Goal: Transaction & Acquisition: Purchase product/service

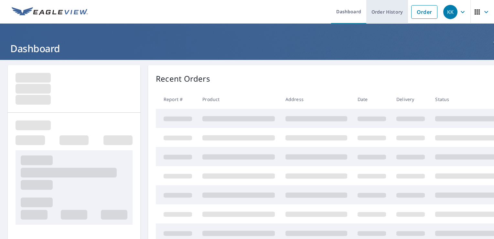
click at [372, 10] on link "Order History" at bounding box center [388, 12] width 42 height 24
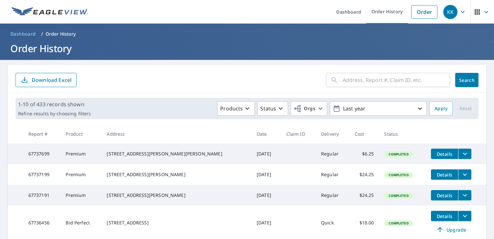
click at [333, 85] on div "​" at bounding box center [388, 80] width 124 height 14
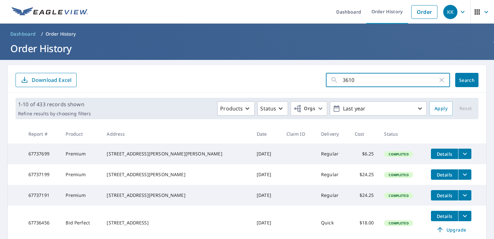
type input "3610"
click button "Search" at bounding box center [466, 80] width 23 height 14
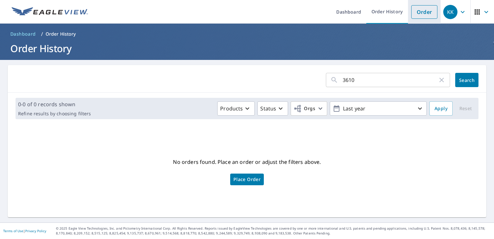
click at [423, 14] on link "Order" at bounding box center [424, 12] width 26 height 14
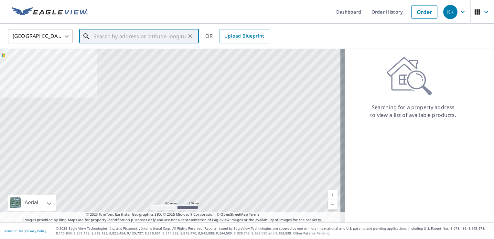
click at [129, 35] on input "text" at bounding box center [139, 36] width 92 height 18
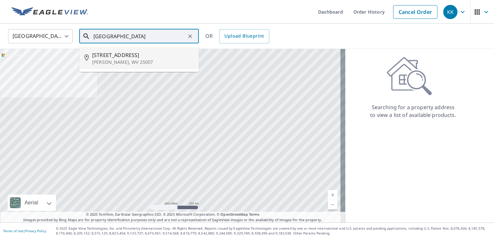
click at [122, 61] on p "[PERSON_NAME], WV 25007" at bounding box center [143, 62] width 102 height 6
type input "[STREET_ADDRESS][PERSON_NAME]"
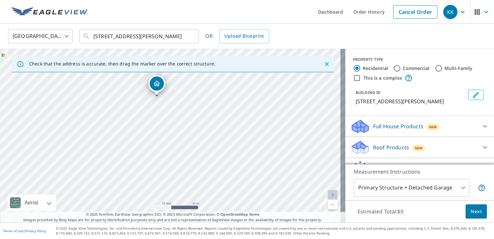
drag, startPoint x: 216, startPoint y: 152, endPoint x: 196, endPoint y: 111, distance: 46.2
click at [196, 111] on div "[STREET_ADDRESS][PERSON_NAME]" at bounding box center [172, 135] width 345 height 173
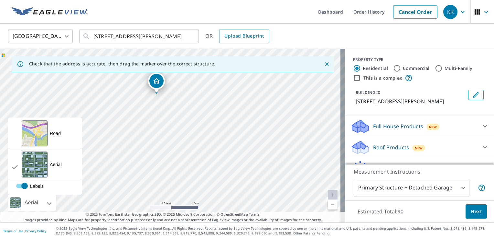
click at [36, 195] on div "Aerial" at bounding box center [31, 202] width 17 height 16
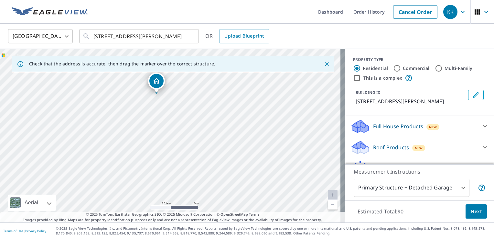
click at [47, 202] on div "Aerial" at bounding box center [32, 202] width 48 height 16
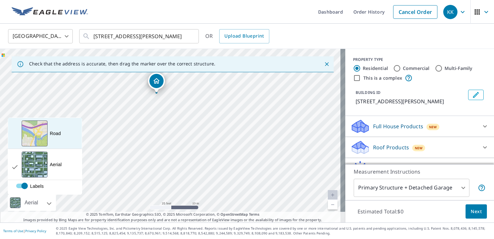
click at [63, 129] on div "Road A standard road map" at bounding box center [45, 133] width 74 height 31
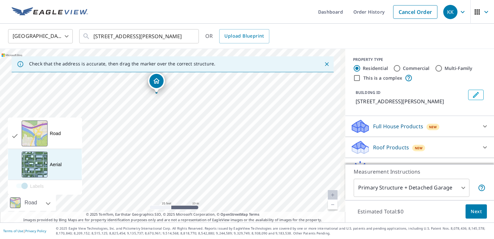
click at [56, 159] on div "Aerial A detailed look from above" at bounding box center [45, 164] width 74 height 31
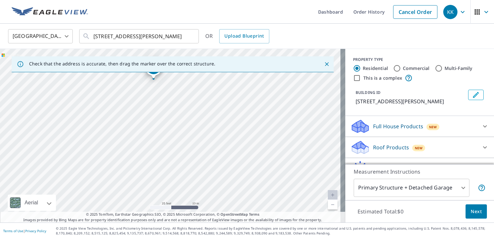
drag, startPoint x: 197, startPoint y: 144, endPoint x: 194, endPoint y: 130, distance: 14.2
click at [194, 130] on div "[STREET_ADDRESS][PERSON_NAME]" at bounding box center [172, 135] width 345 height 173
drag, startPoint x: 233, startPoint y: 134, endPoint x: 230, endPoint y: 127, distance: 8.0
click at [230, 127] on div "[STREET_ADDRESS][PERSON_NAME]" at bounding box center [172, 135] width 345 height 173
drag, startPoint x: 242, startPoint y: 122, endPoint x: 248, endPoint y: 135, distance: 14.3
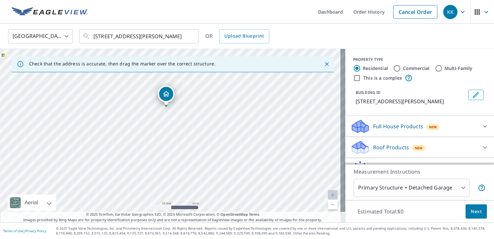
click at [248, 135] on div "[STREET_ADDRESS][PERSON_NAME]" at bounding box center [172, 135] width 345 height 173
click at [325, 65] on icon "Close" at bounding box center [327, 64] width 4 height 4
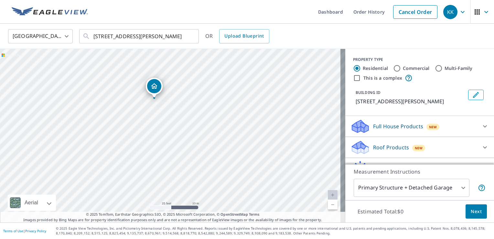
drag, startPoint x: 261, startPoint y: 145, endPoint x: 245, endPoint y: 108, distance: 40.3
click at [245, 108] on div "[STREET_ADDRESS][PERSON_NAME]" at bounding box center [172, 135] width 345 height 173
drag, startPoint x: 155, startPoint y: 87, endPoint x: 168, endPoint y: 89, distance: 12.7
click at [152, 131] on div "[STREET_ADDRESS][PERSON_NAME]" at bounding box center [172, 135] width 345 height 173
